Goal: Task Accomplishment & Management: Manage account settings

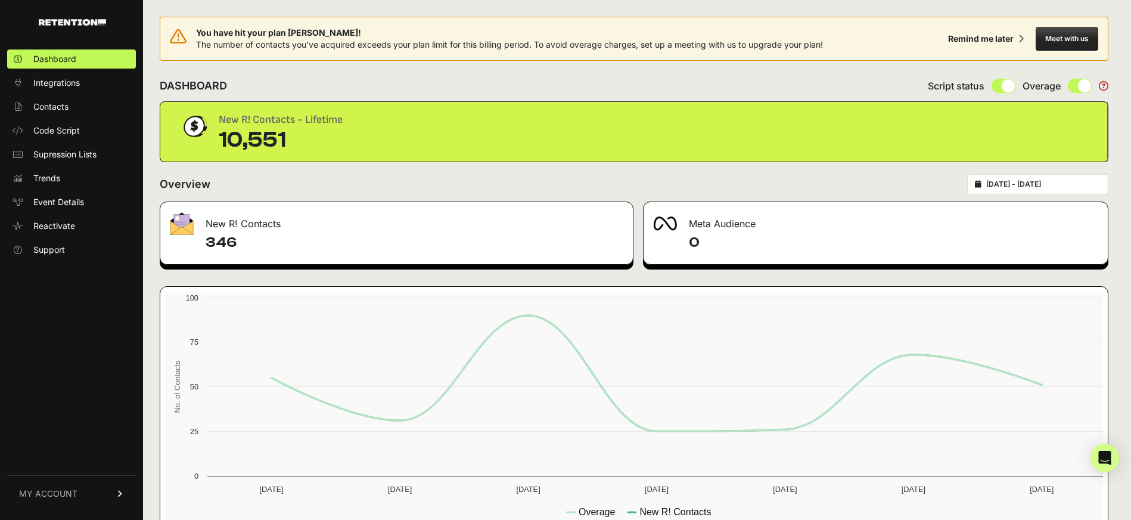
click at [125, 495] on link "MY ACCOUNT" at bounding box center [71, 493] width 129 height 36
click at [86, 499] on link "Sign Out" at bounding box center [71, 501] width 129 height 19
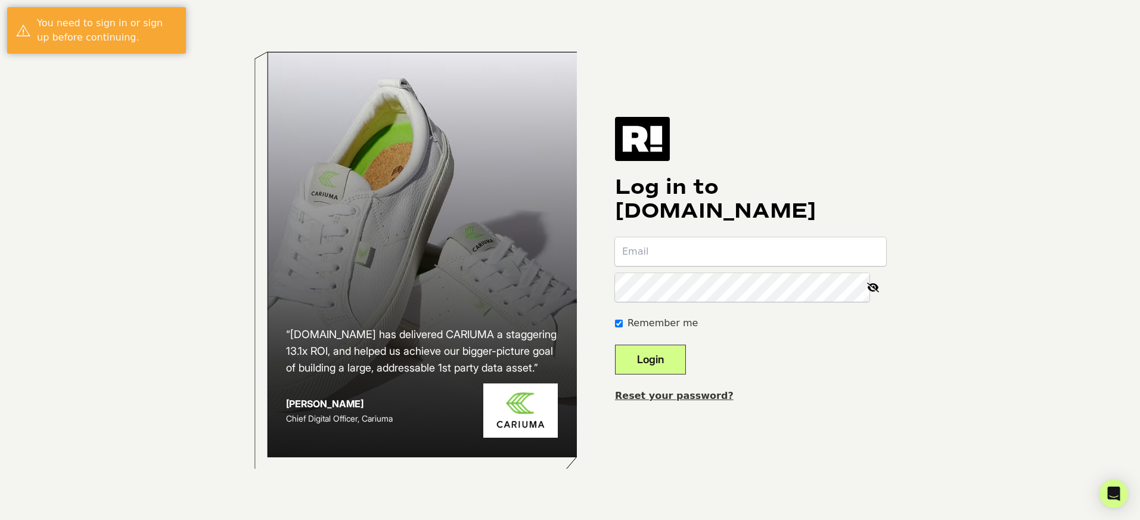
click at [662, 253] on input "email" at bounding box center [750, 251] width 271 height 29
type input "Bryan@heavy.com"
click at [615, 344] on button "Login" at bounding box center [650, 359] width 71 height 30
